Goal: Task Accomplishment & Management: Use online tool/utility

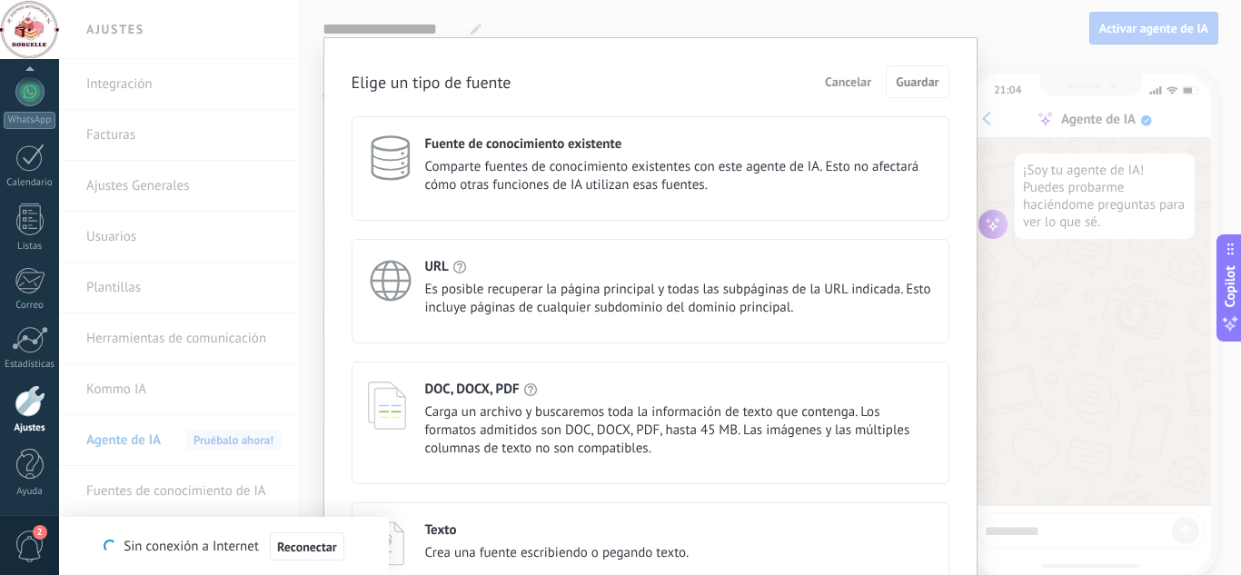
scroll to position [126, 0]
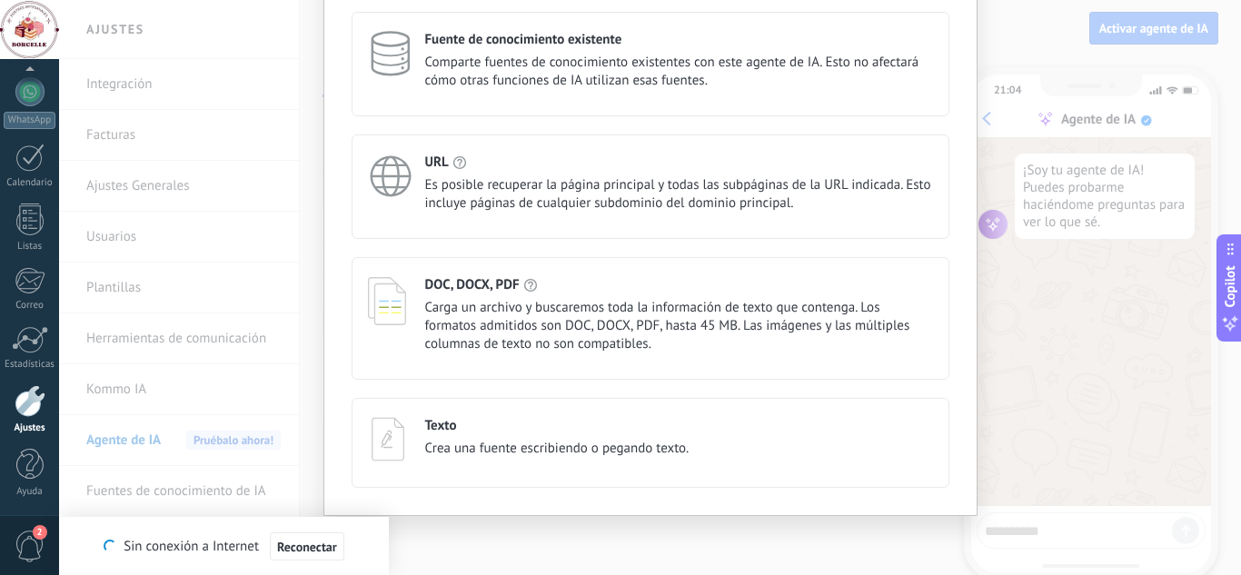
click at [528, 320] on span "Carga un archivo y buscaremos toda la información de texto que contenga. Los fo…" at bounding box center [679, 326] width 508 height 55
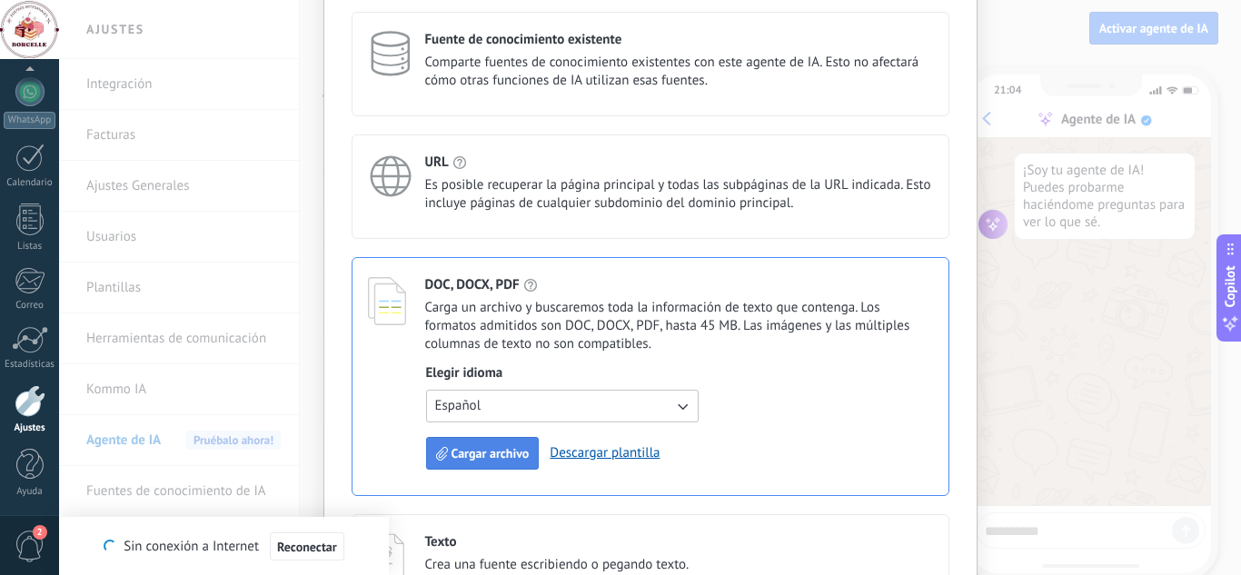
click at [482, 455] on span "Cargar archivo" at bounding box center [491, 453] width 78 height 13
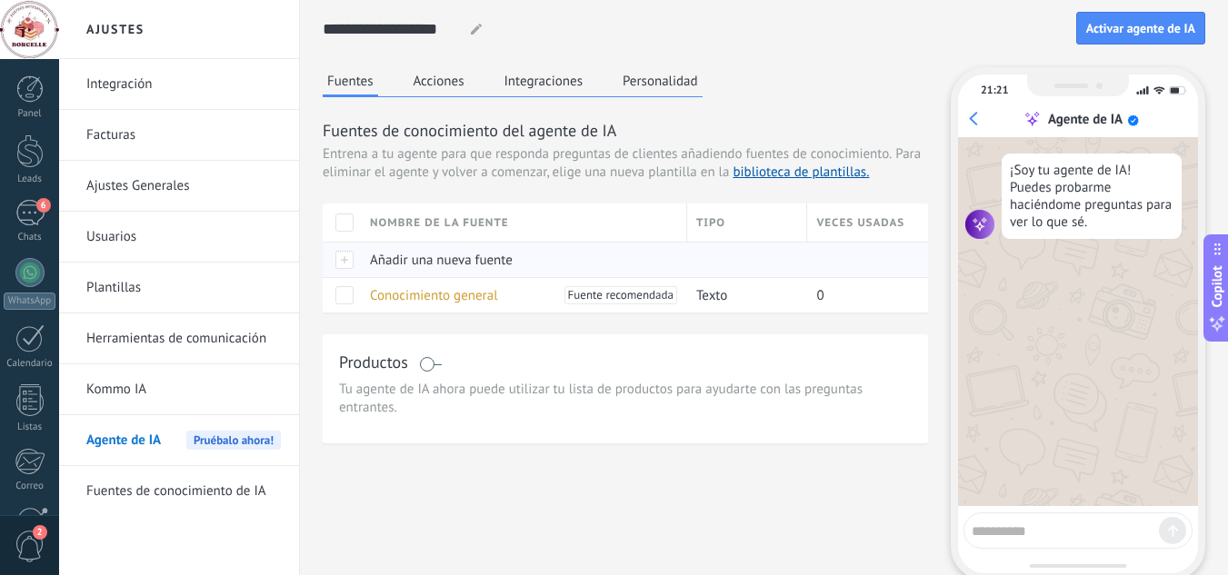
click at [430, 258] on span "Añadir una nueva fuente" at bounding box center [441, 260] width 143 height 17
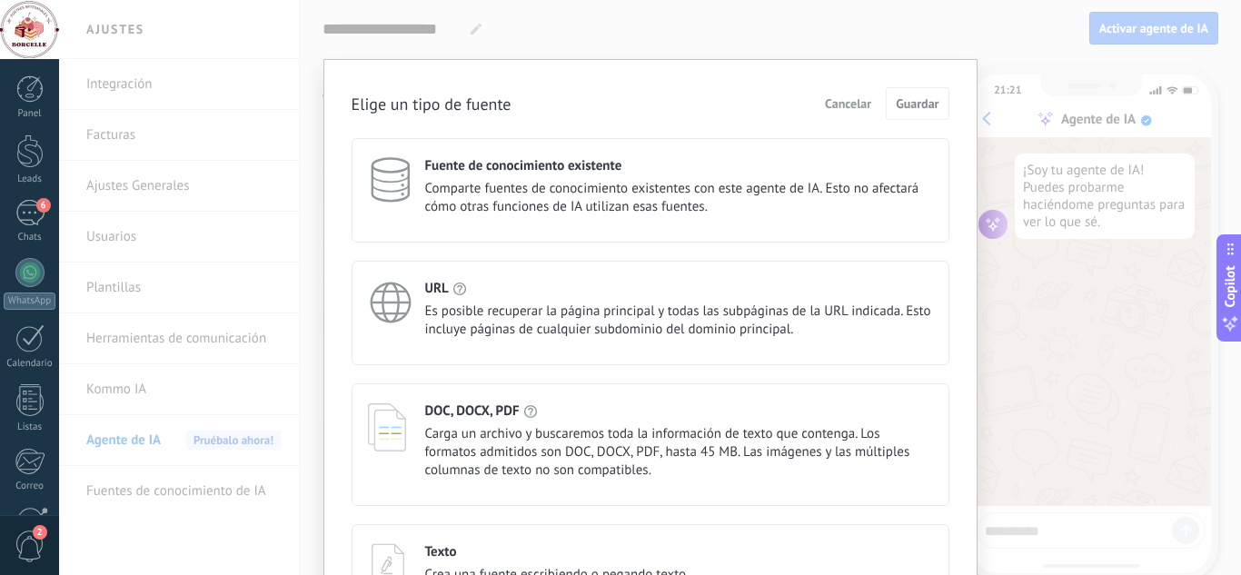
click at [560, 472] on span "Carga un archivo y buscaremos toda la información de texto que contenga. Los fo…" at bounding box center [679, 452] width 508 height 55
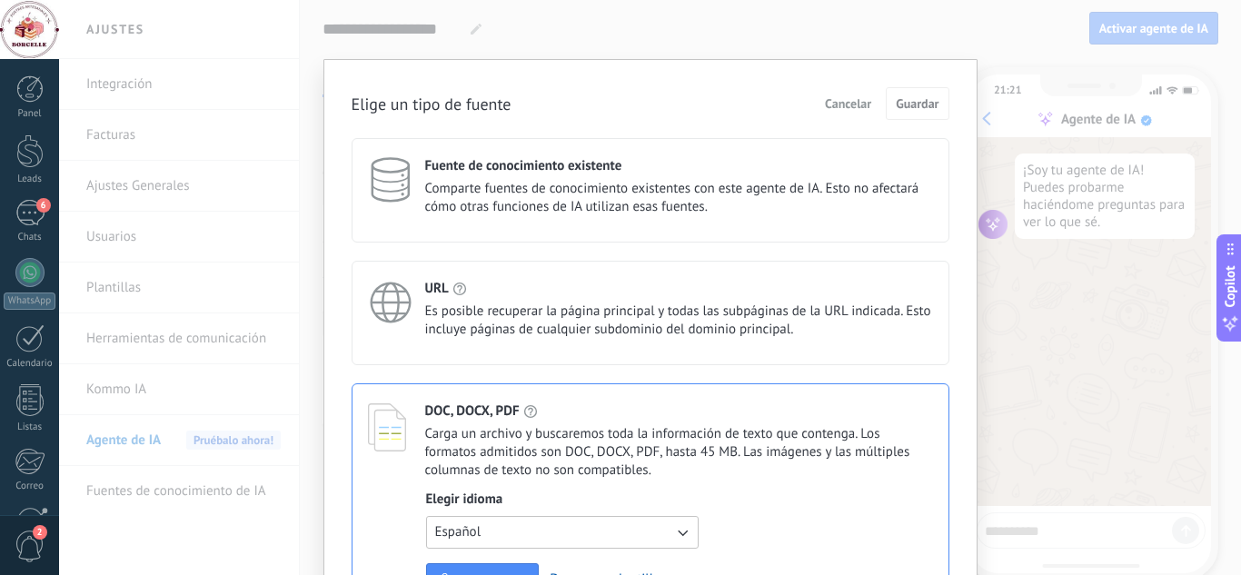
scroll to position [182, 0]
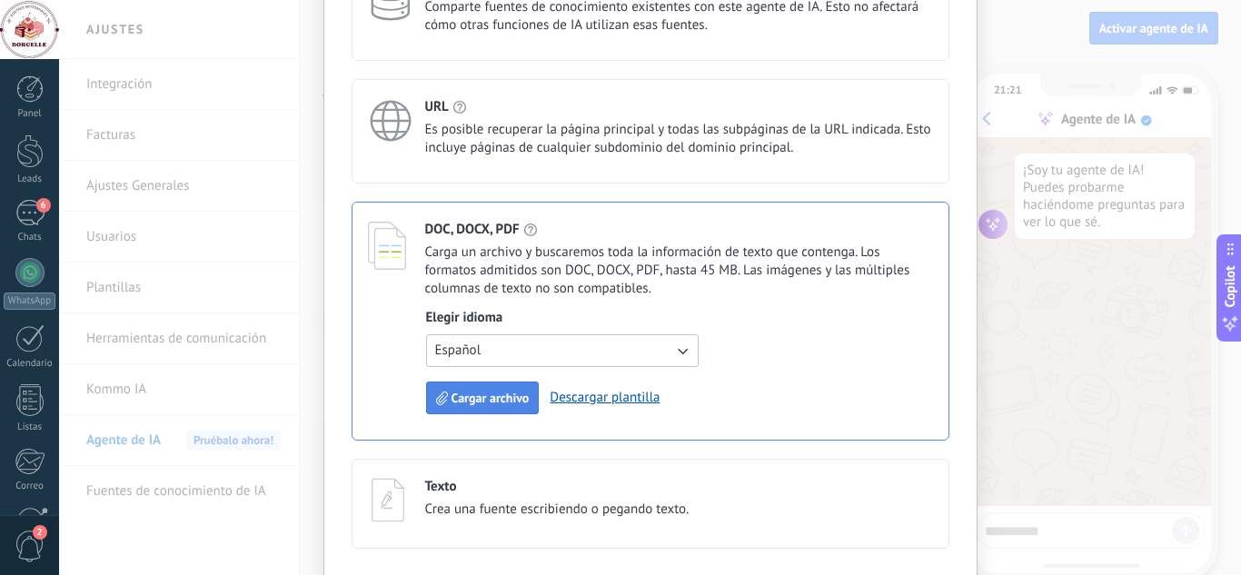
click at [503, 399] on span "Cargar archivo" at bounding box center [491, 398] width 78 height 13
click at [472, 386] on button "Cargar archivo" at bounding box center [483, 398] width 114 height 33
click at [483, 406] on button "Cargar archivo" at bounding box center [483, 398] width 114 height 33
click at [483, 408] on button "Cargar archivo" at bounding box center [483, 398] width 114 height 33
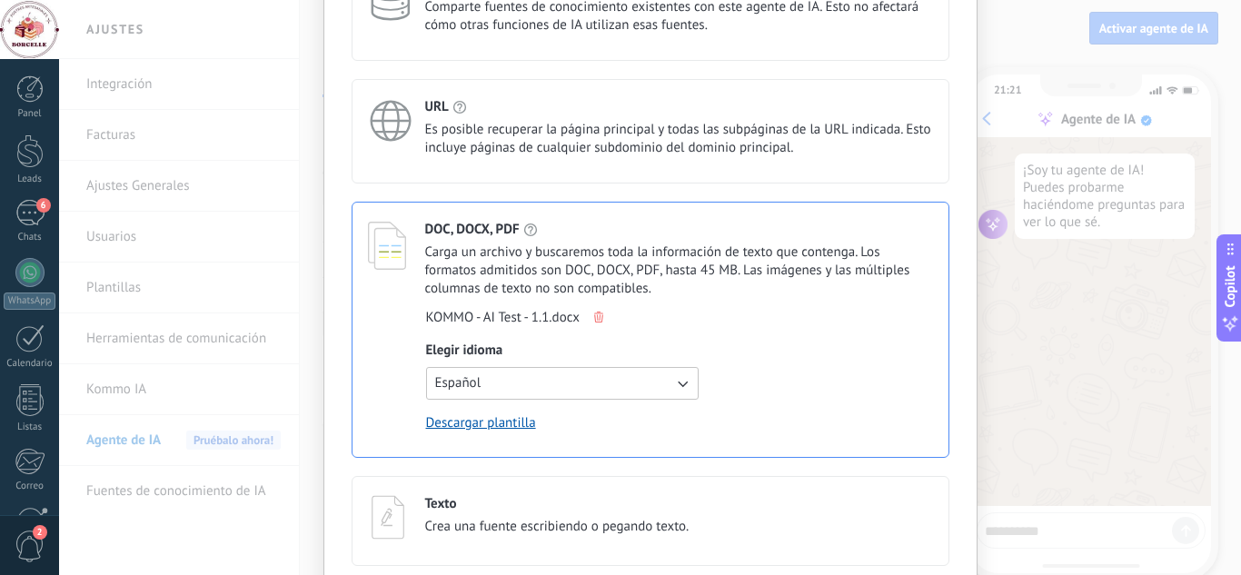
click at [822, 479] on div "Texto Crea una fuente escribiendo o pegando texto." at bounding box center [651, 521] width 598 height 90
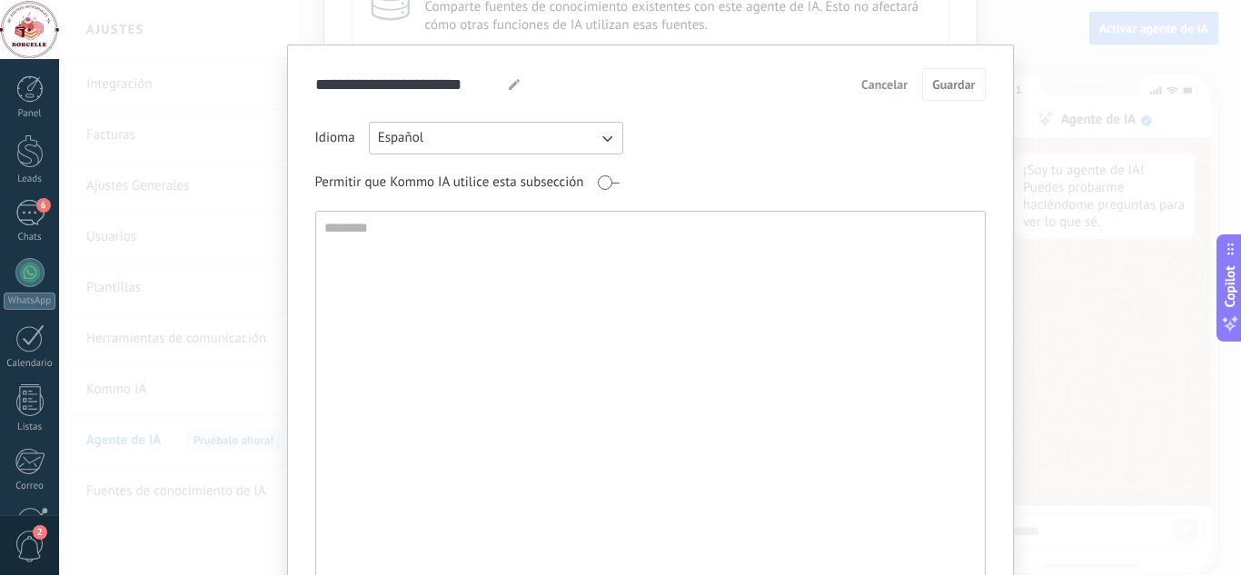
scroll to position [0, 0]
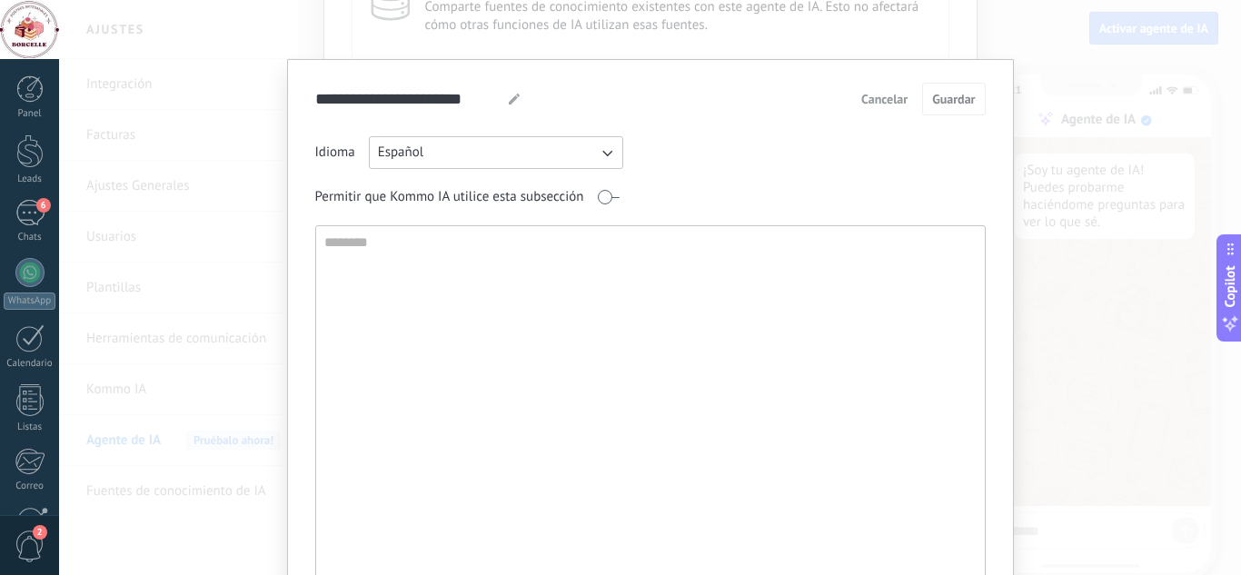
click at [882, 98] on span "Cancelar" at bounding box center [885, 99] width 46 height 13
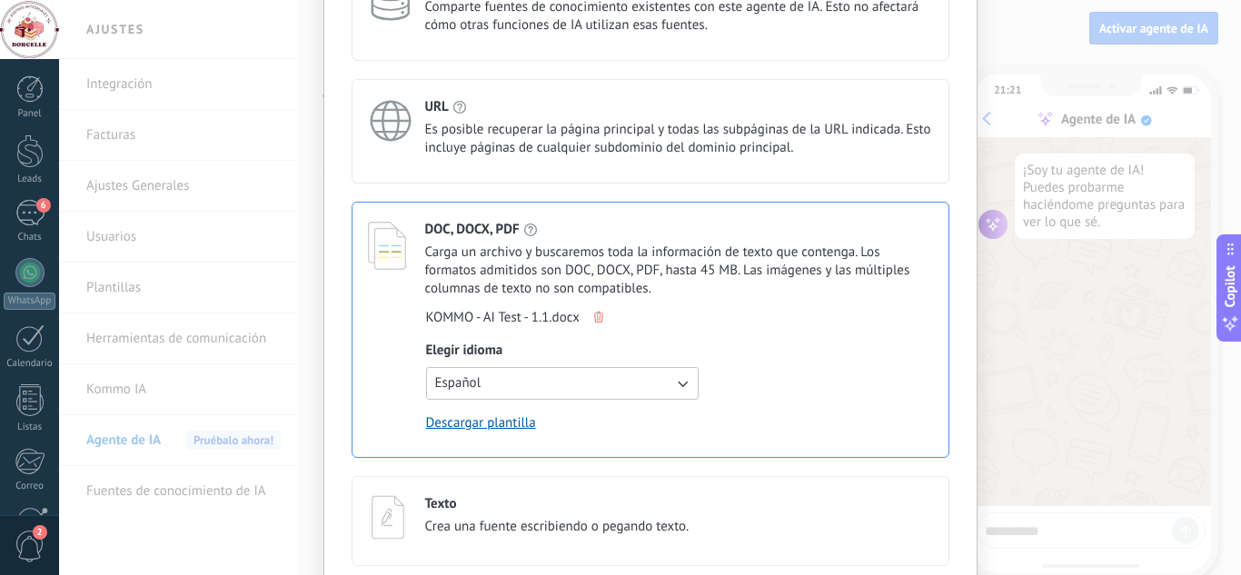
click at [1011, 346] on div "Elige un tipo de fuente Cancelar Guardar Fuente de conocimiento existente Compa…" at bounding box center [650, 287] width 1182 height 575
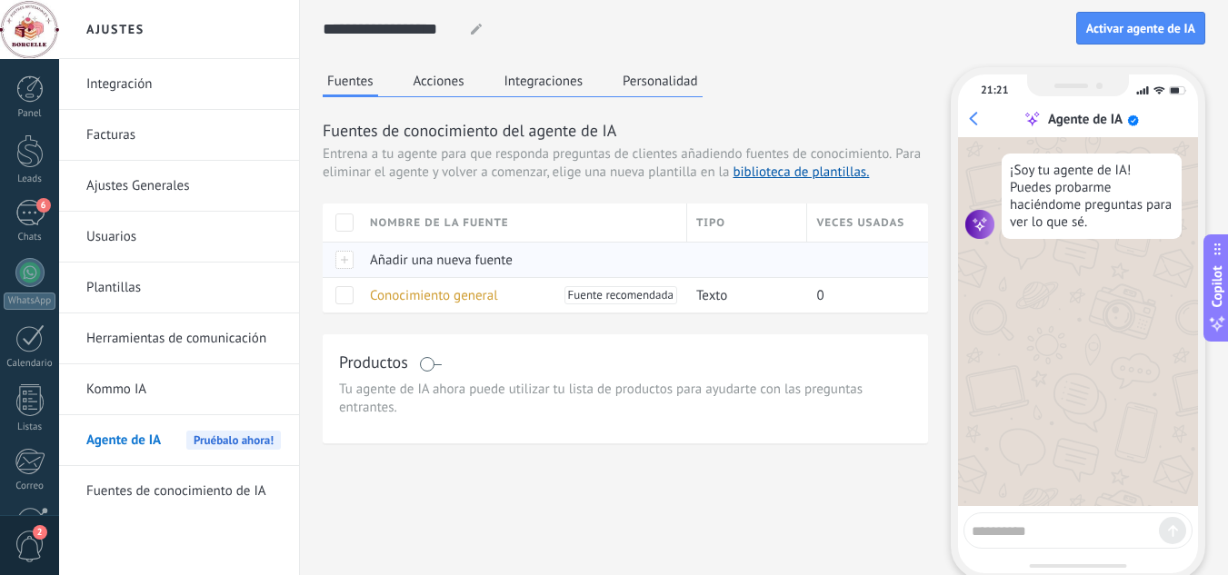
click at [474, 262] on span "Añadir una nueva fuente" at bounding box center [441, 260] width 143 height 17
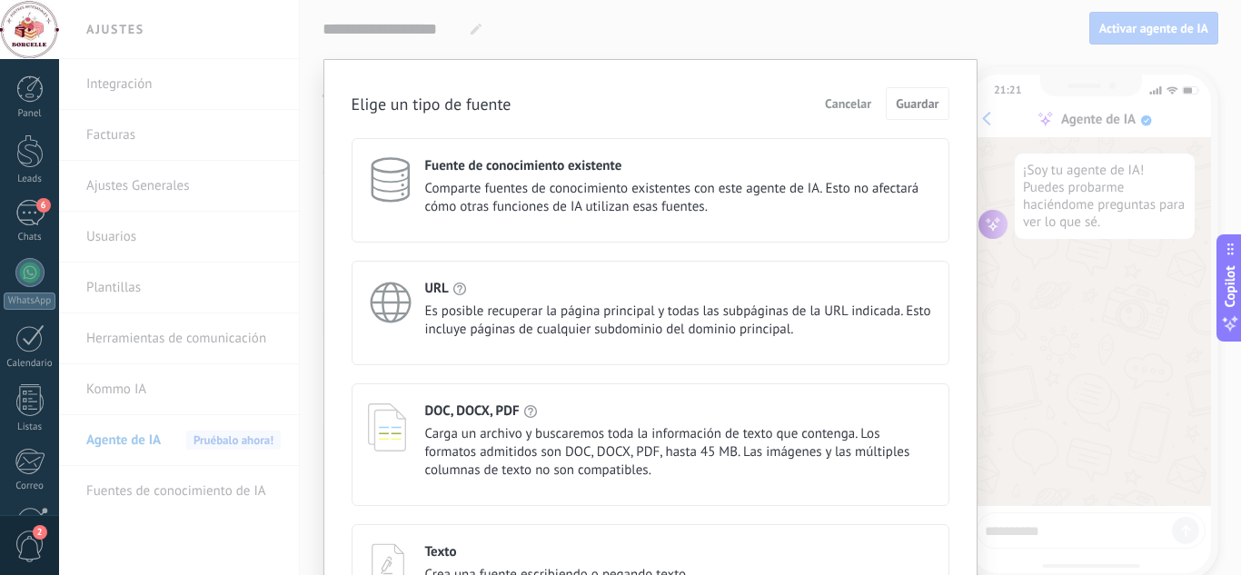
scroll to position [126, 0]
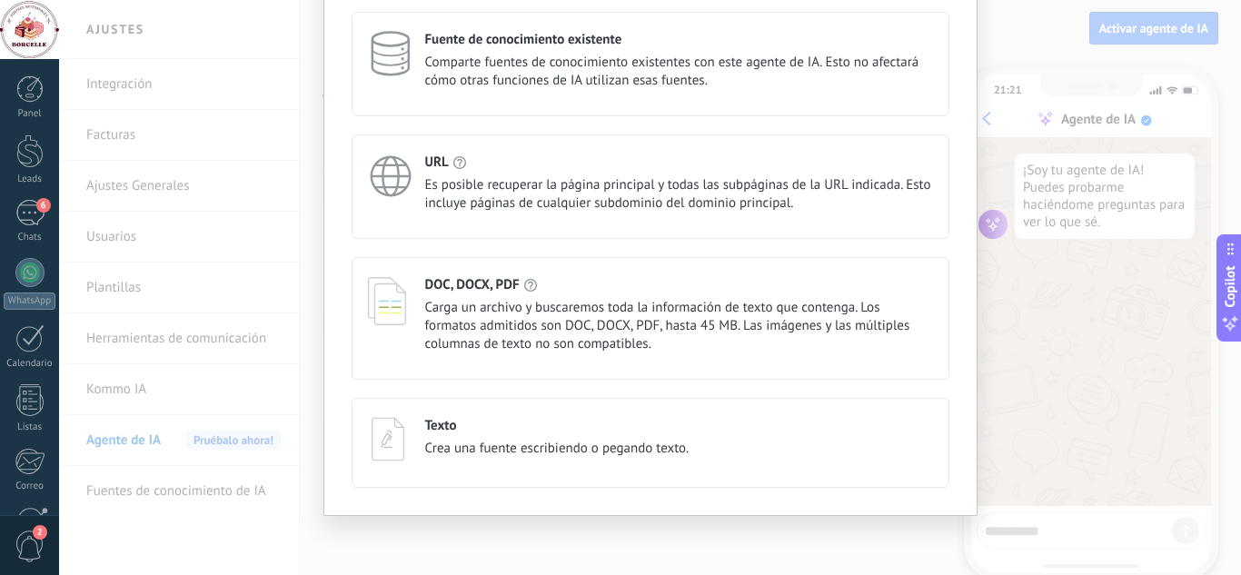
click at [537, 342] on span "Carga un archivo y buscaremos toda la información de texto que contenga. Los fo…" at bounding box center [679, 326] width 508 height 55
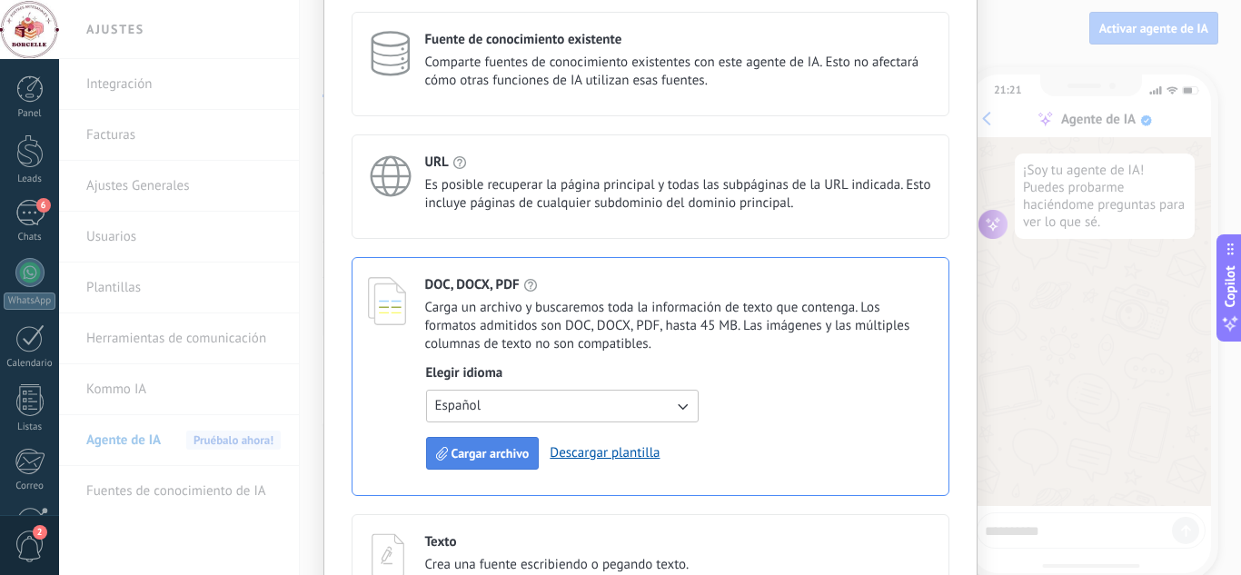
click at [487, 457] on span "Cargar archivo" at bounding box center [491, 453] width 78 height 13
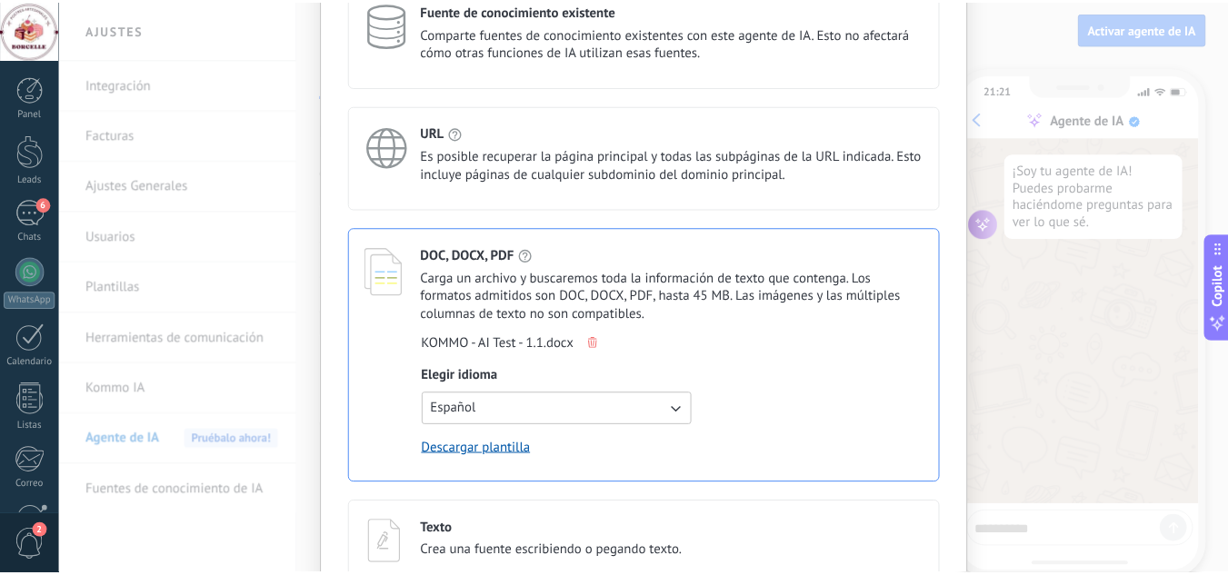
scroll to position [0, 0]
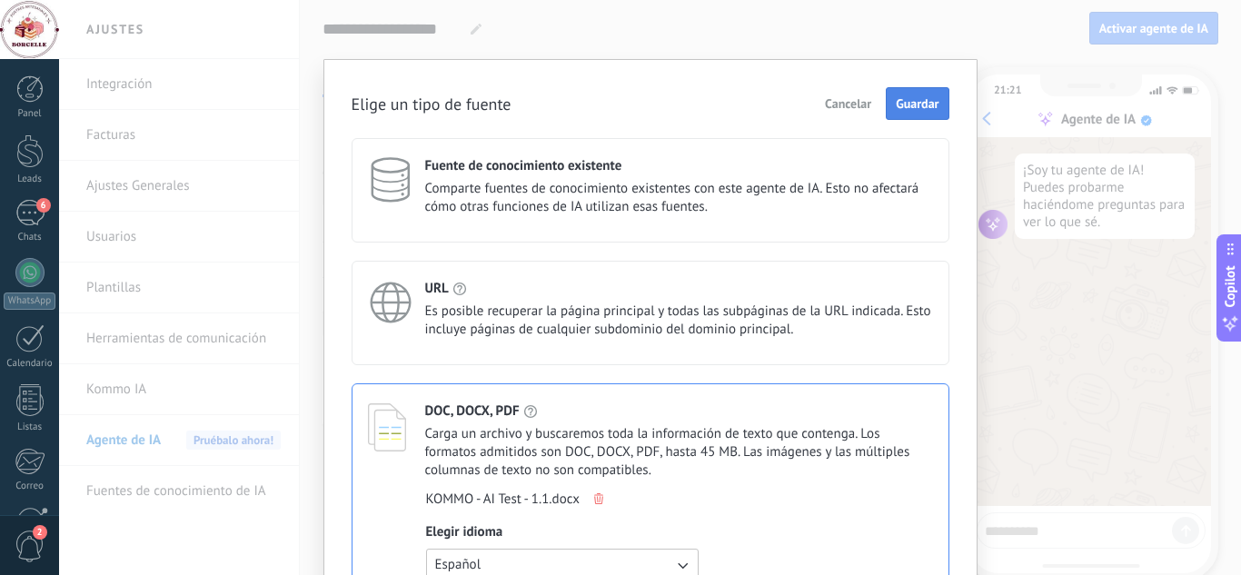
click at [910, 94] on button "Guardar" at bounding box center [917, 103] width 63 height 33
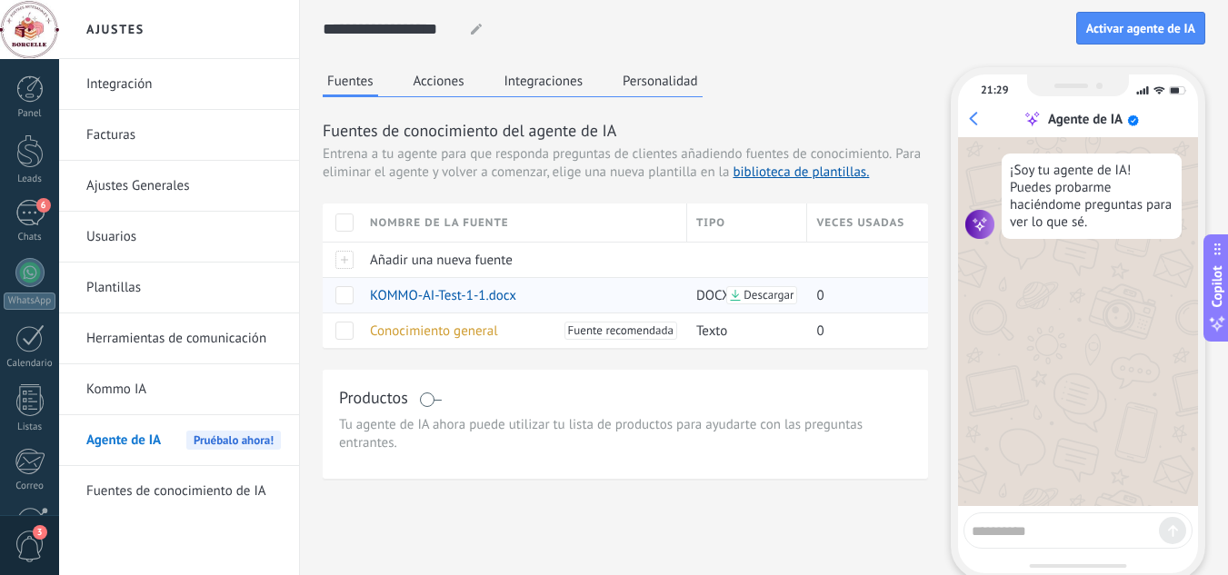
click at [770, 304] on div "Descargar" at bounding box center [761, 295] width 71 height 18
click at [349, 295] on span at bounding box center [344, 295] width 18 height 18
click at [345, 295] on span at bounding box center [344, 295] width 18 height 18
click at [339, 294] on span at bounding box center [344, 295] width 18 height 18
click at [347, 323] on span at bounding box center [344, 331] width 18 height 18
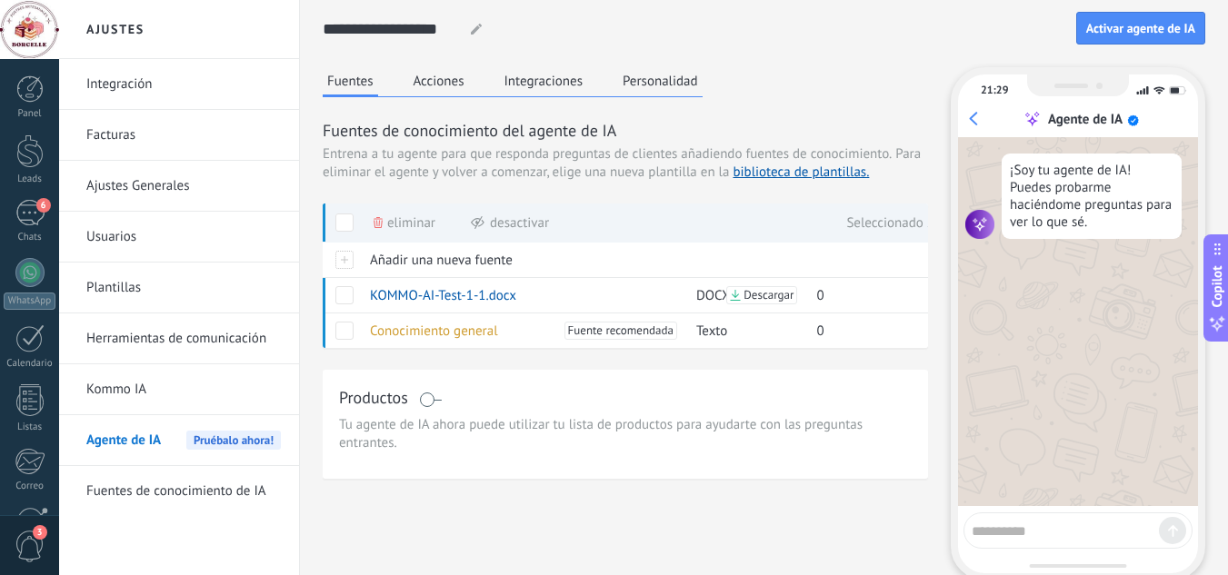
click at [1004, 532] on textarea at bounding box center [1064, 528] width 187 height 23
type textarea "**********"
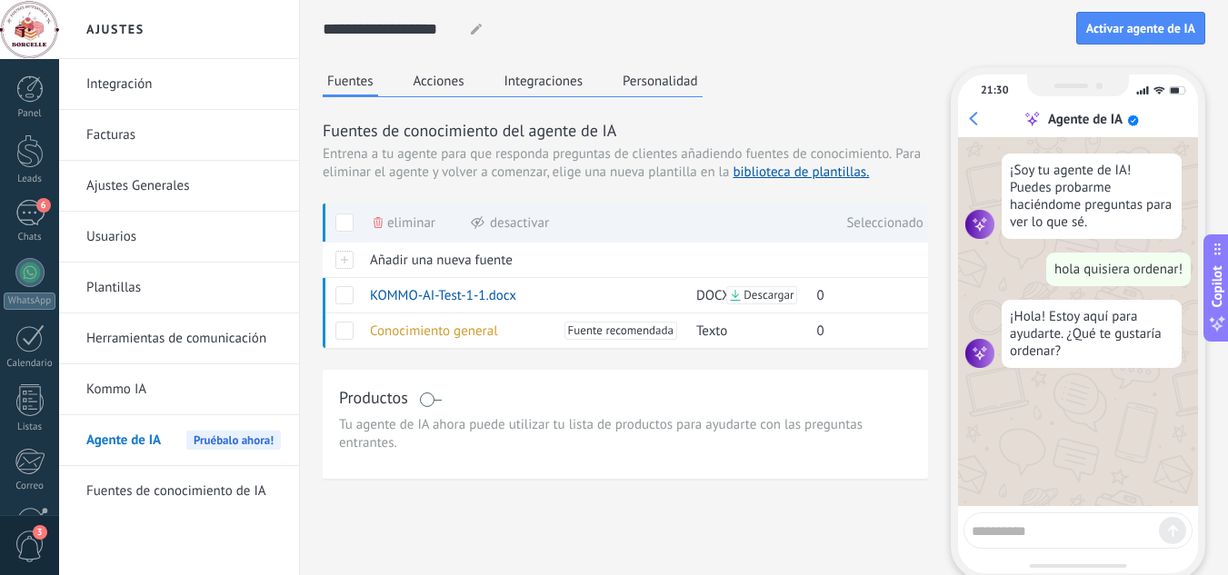
click at [569, 384] on div "Productos Tu agente de IA ahora puede utilizar tu lista de productos para ayuda…" at bounding box center [625, 424] width 605 height 109
click at [348, 332] on span at bounding box center [344, 331] width 18 height 18
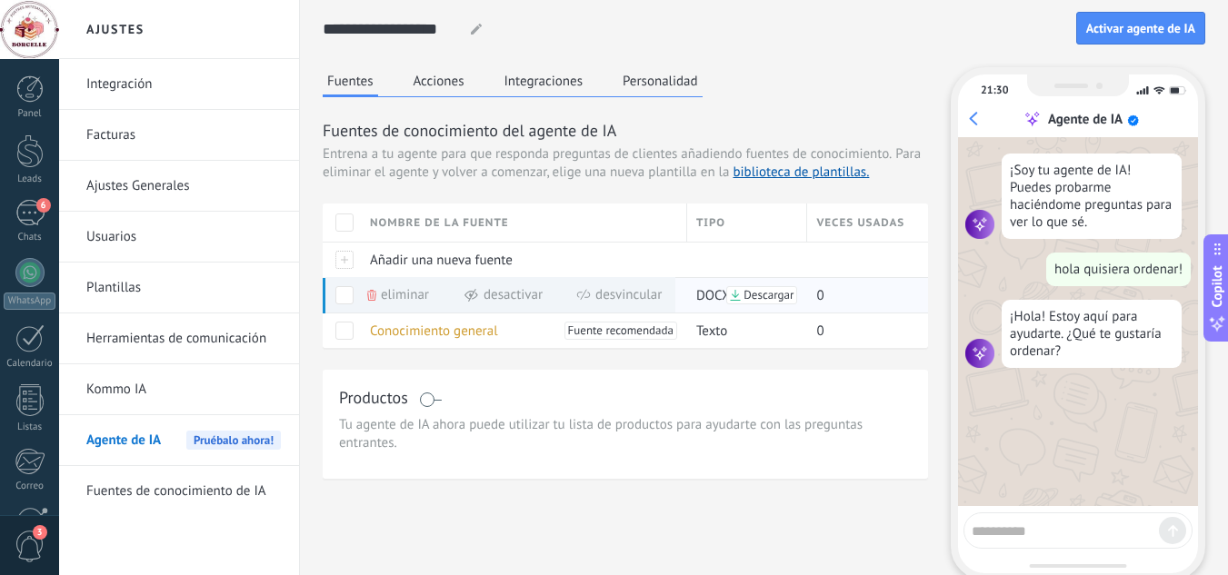
click at [339, 298] on span at bounding box center [344, 295] width 18 height 18
click at [1046, 535] on textarea at bounding box center [1064, 528] width 187 height 23
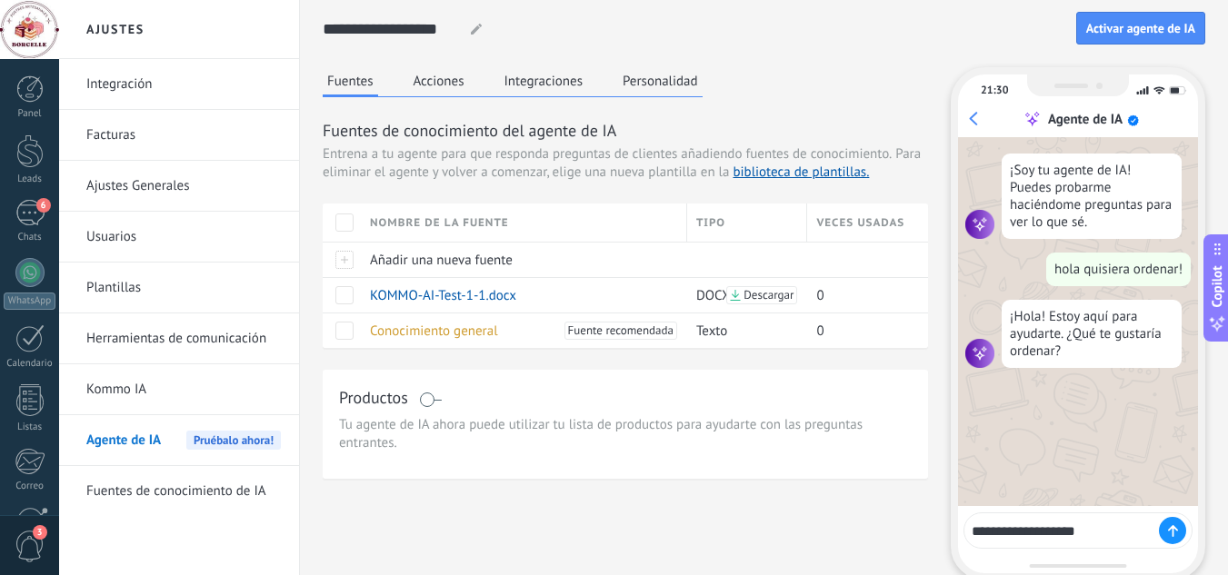
type textarea "**********"
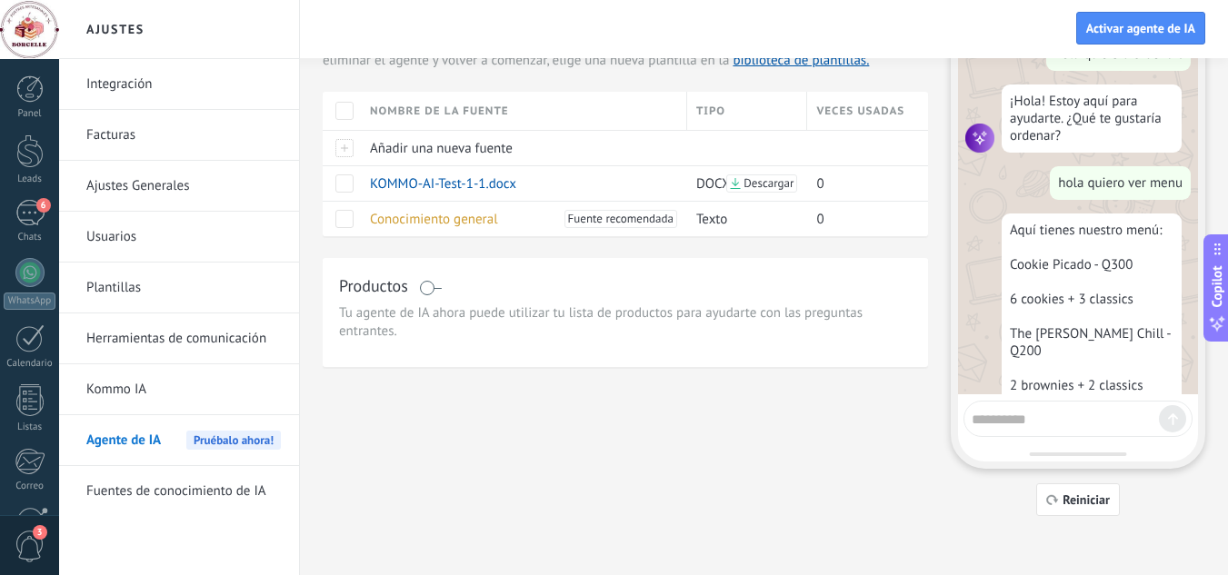
scroll to position [99, 0]
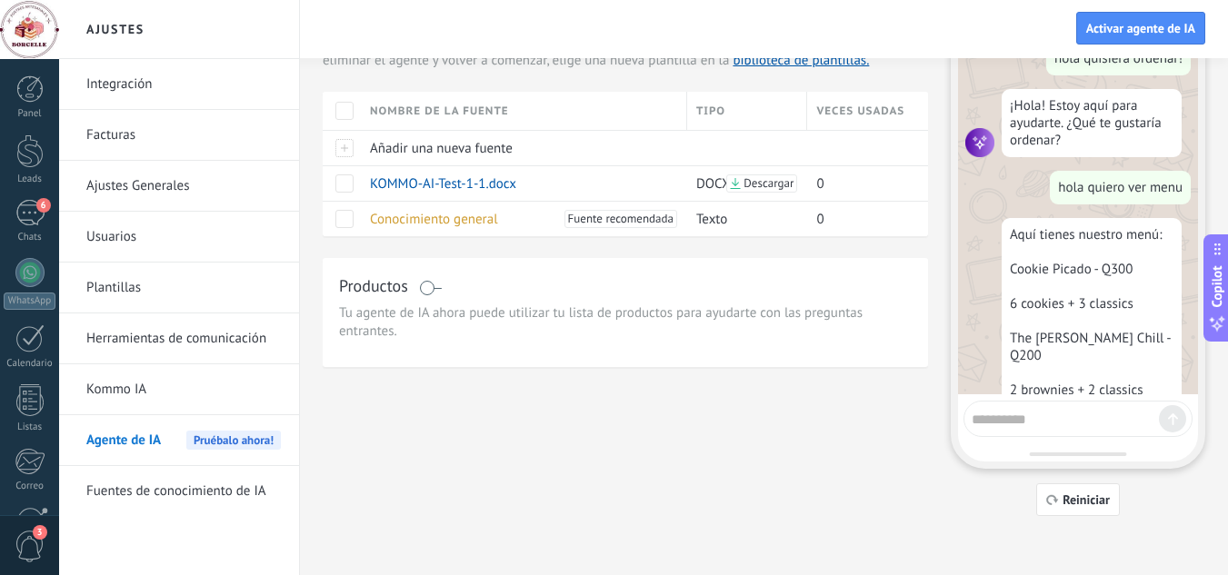
click at [1005, 414] on textarea at bounding box center [1064, 416] width 187 height 23
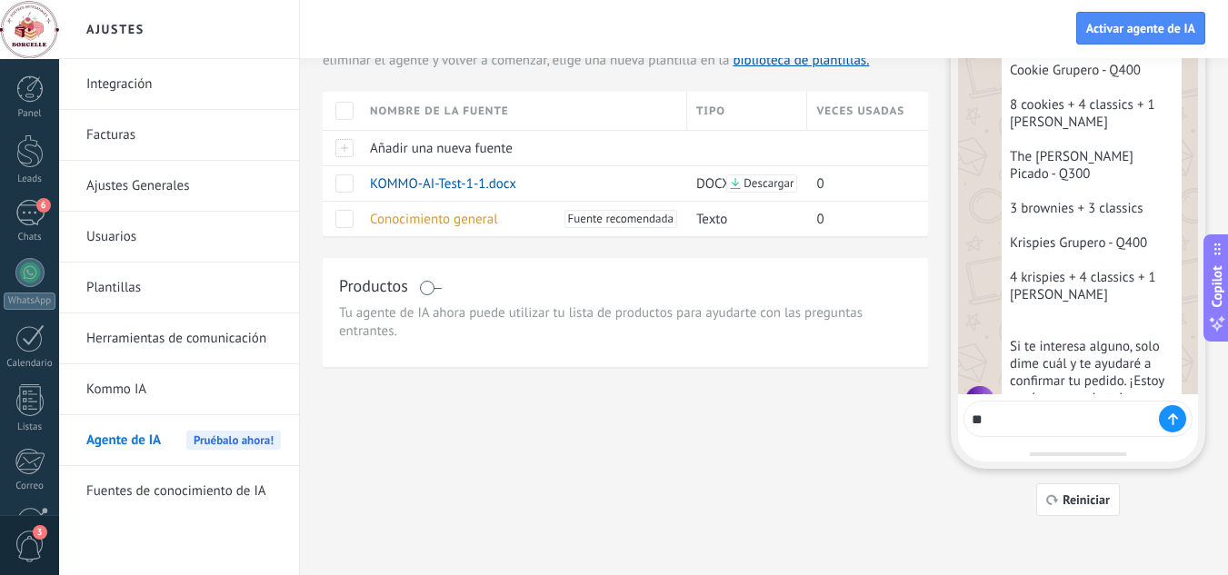
scroll to position [463, 0]
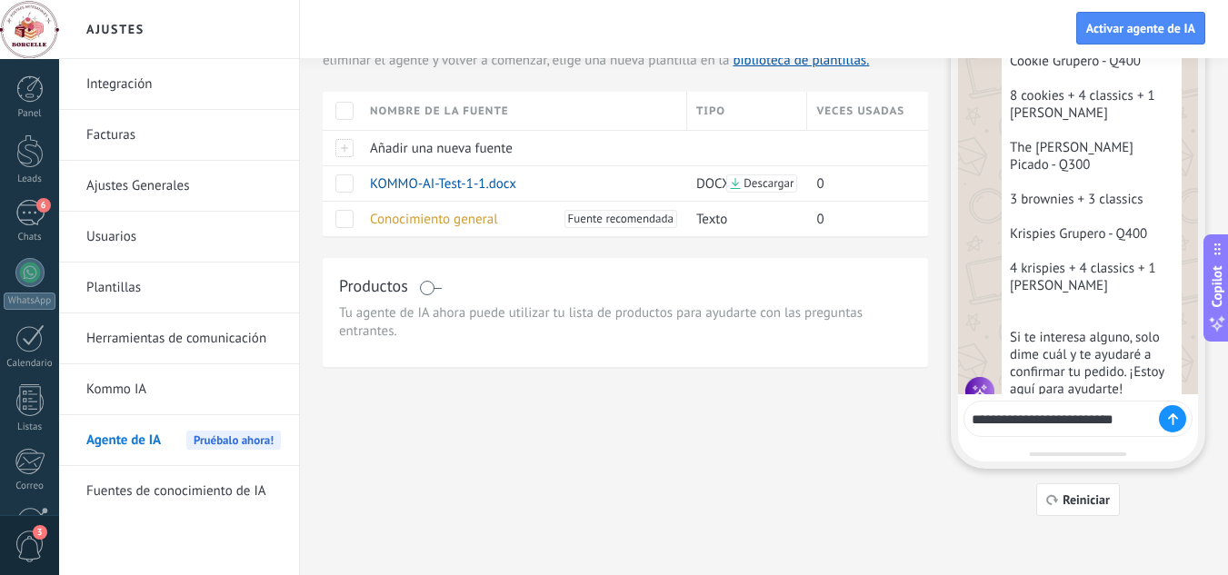
type textarea "**********"
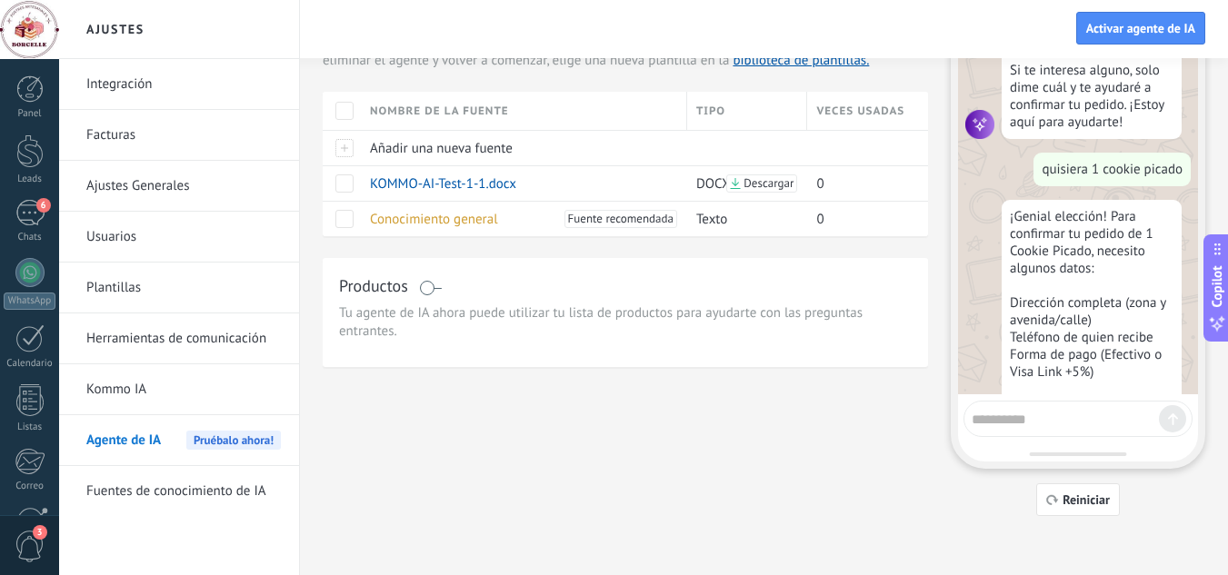
scroll to position [764, 0]
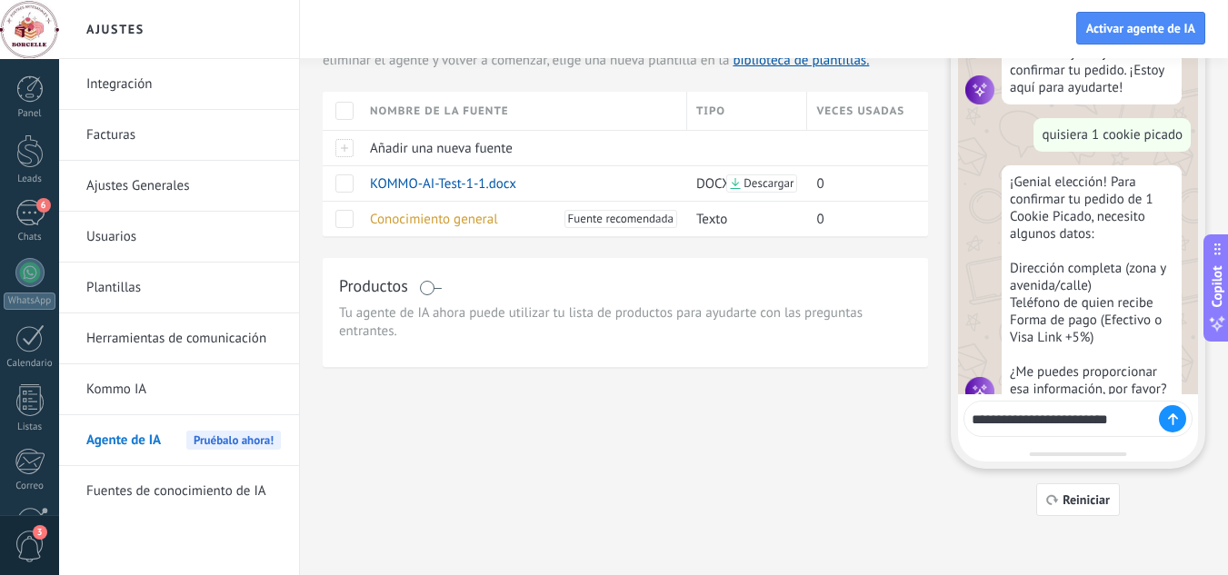
type textarea "**********"
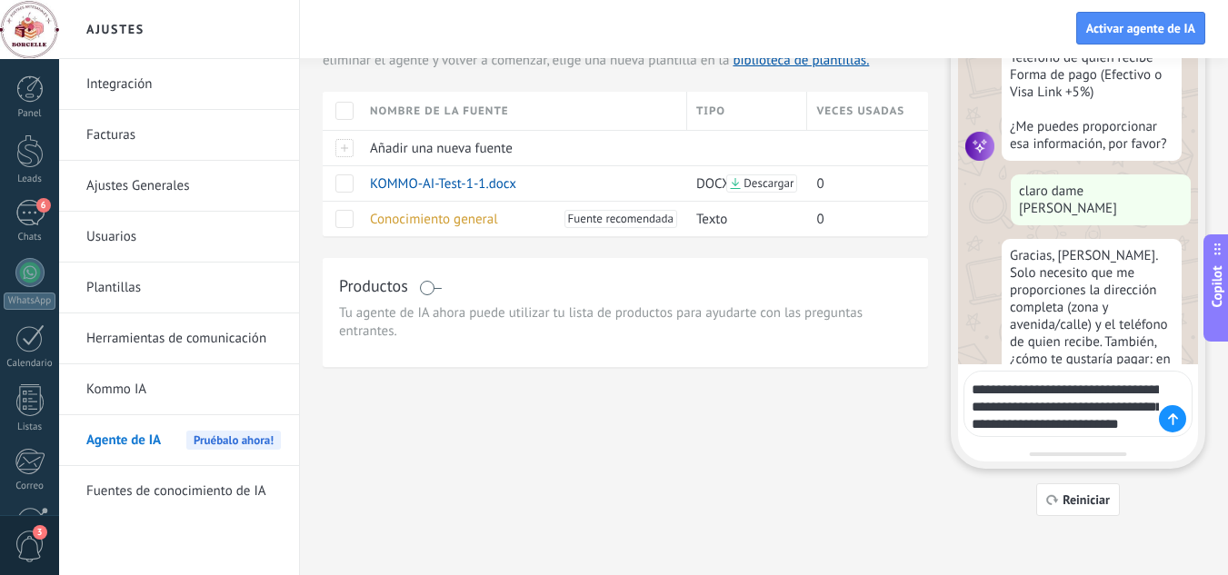
scroll to position [1027, 0]
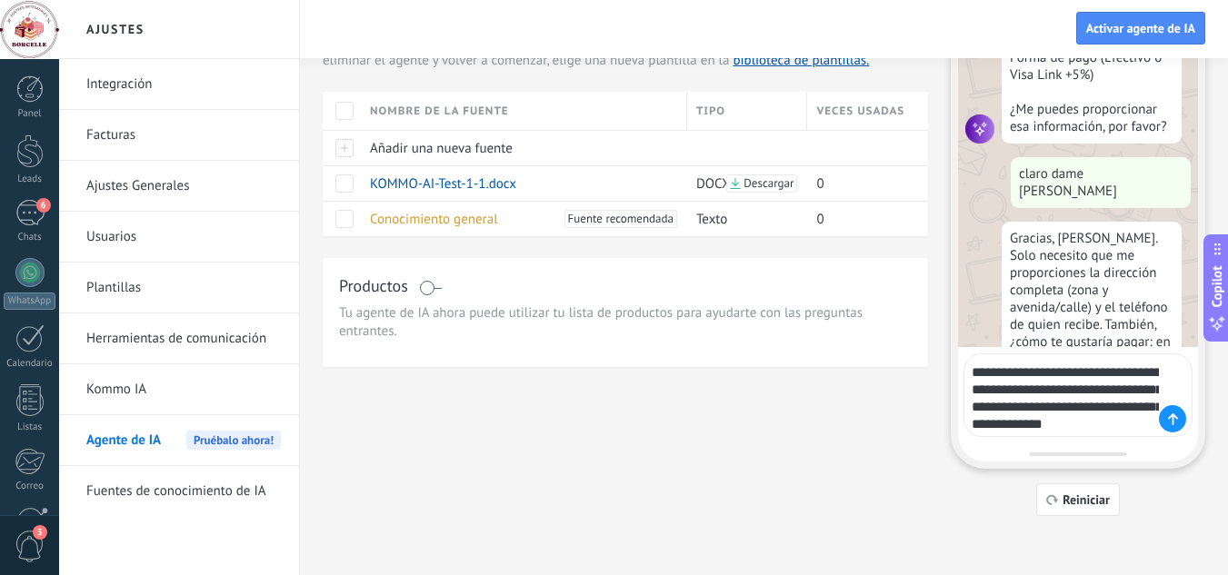
type textarea "**********"
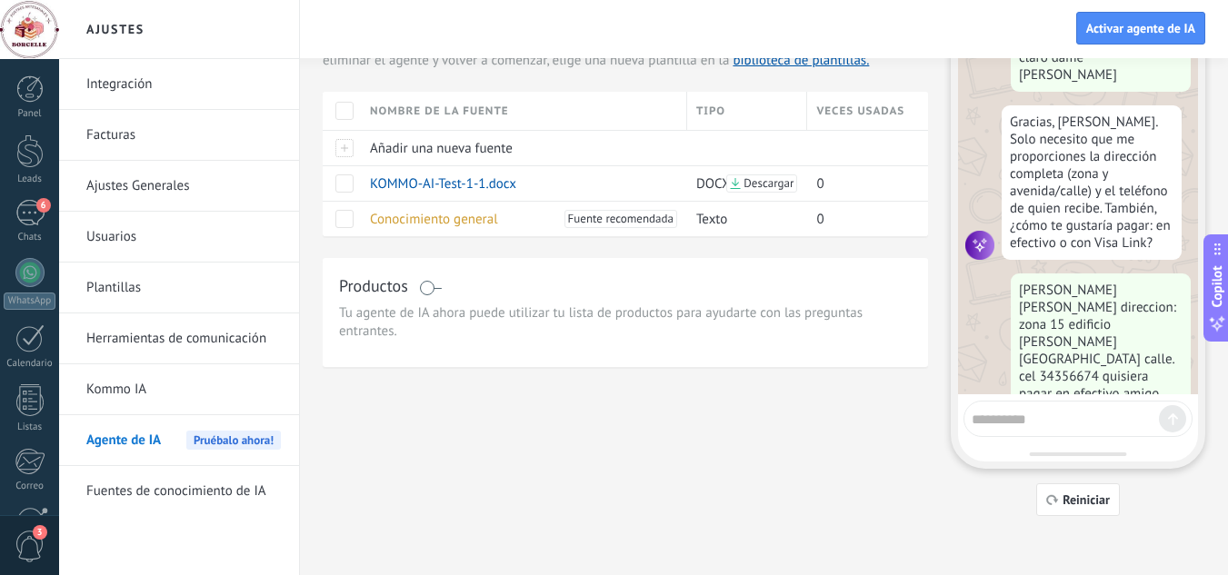
scroll to position [1350, 0]
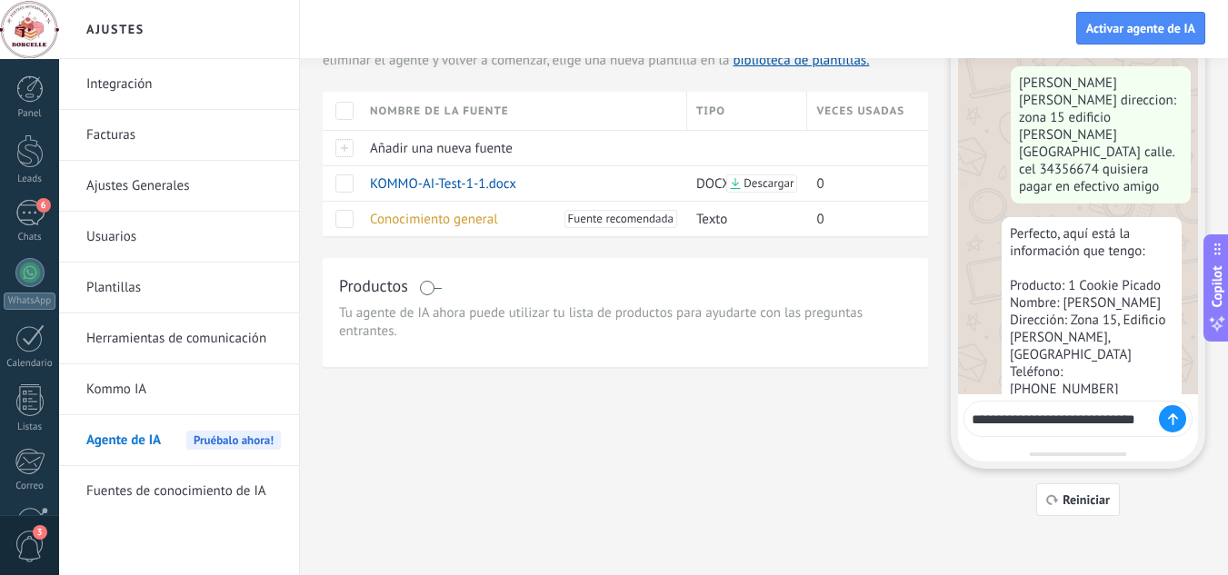
type textarea "**********"
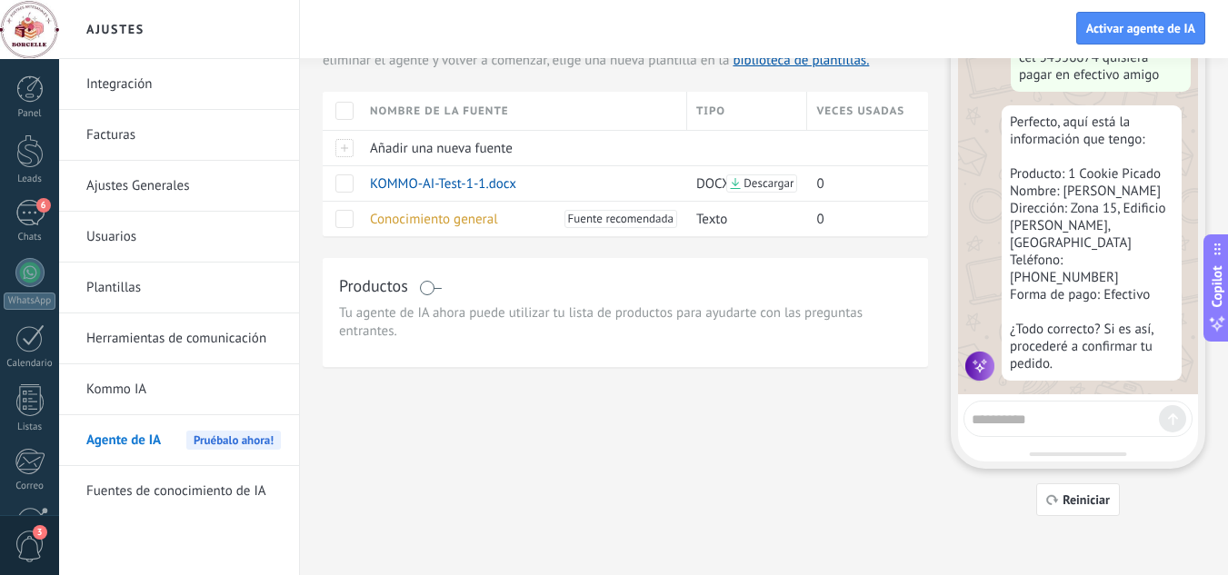
scroll to position [1514, 0]
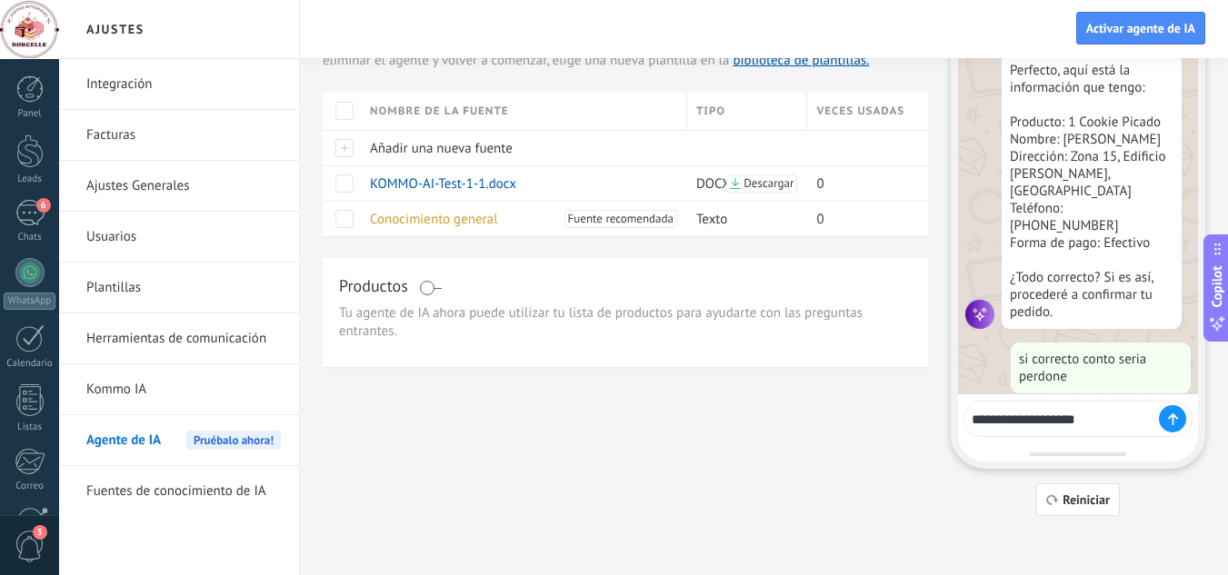
type textarea "**********"
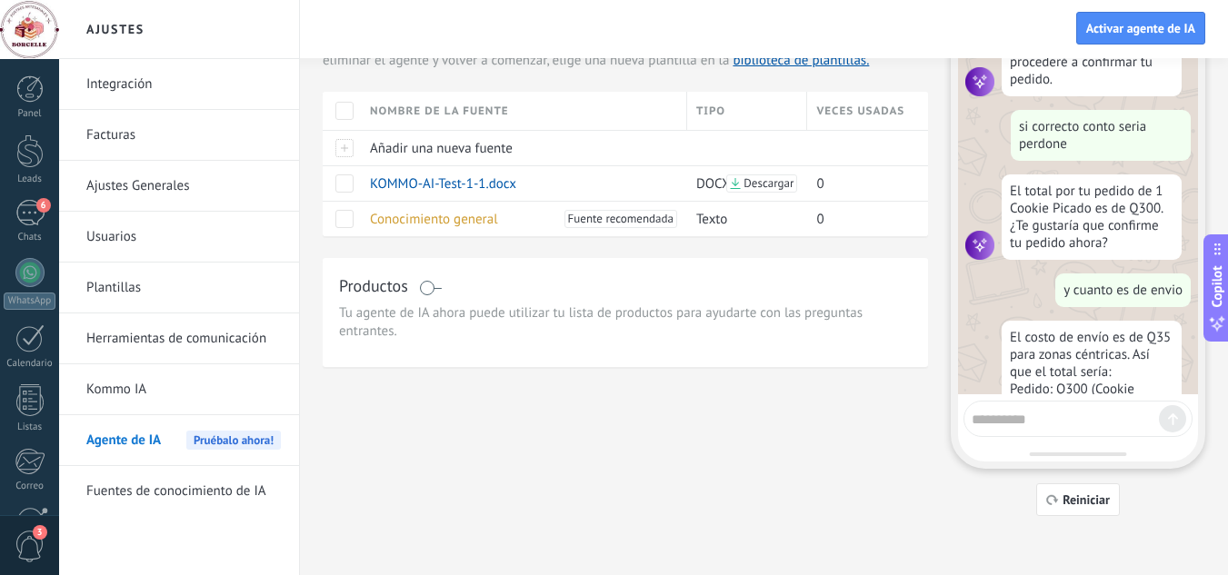
scroll to position [0, 0]
